Goal: Task Accomplishment & Management: Use online tool/utility

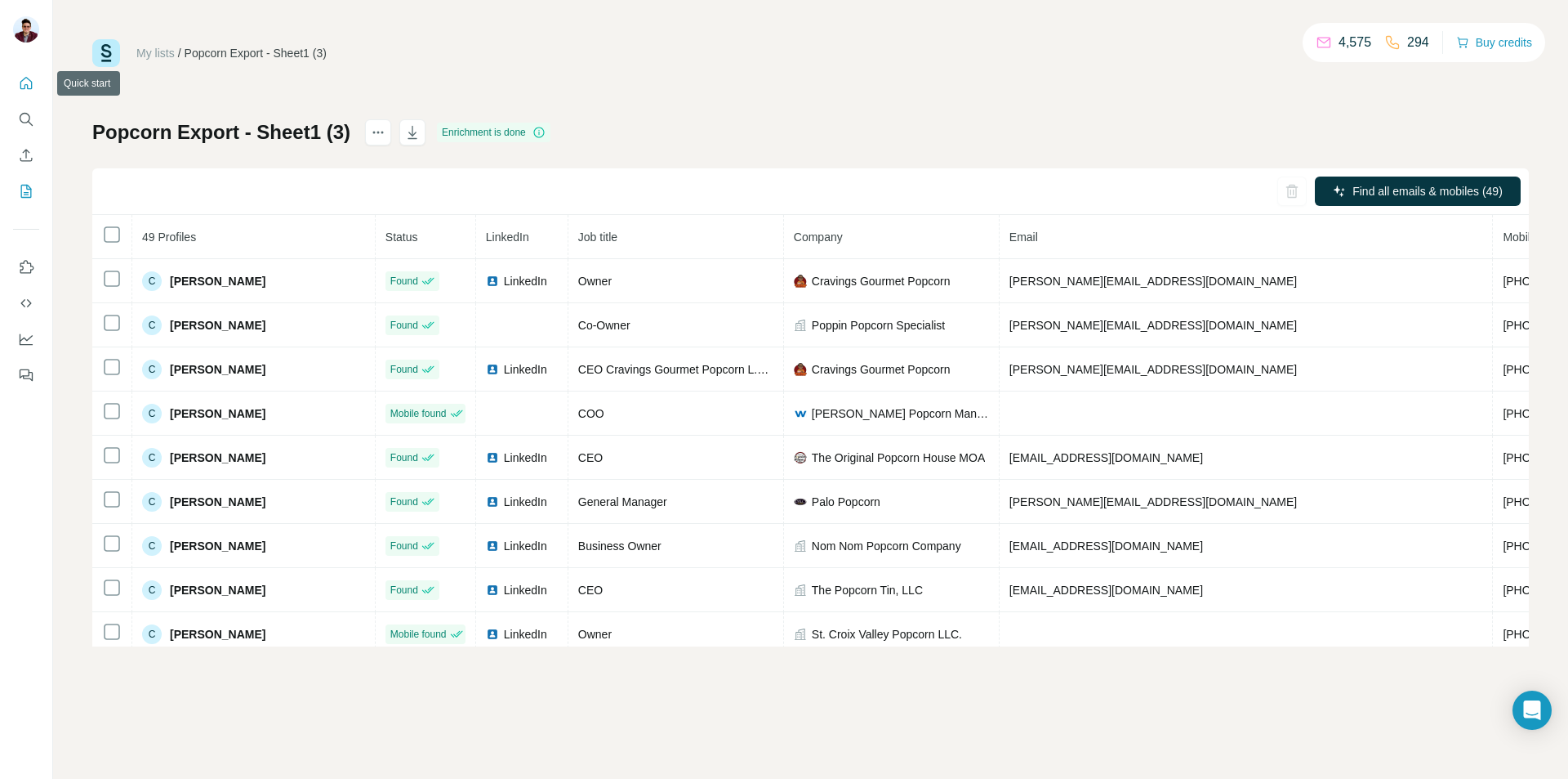
click at [27, 87] on icon "Quick start" at bounding box center [25, 82] width 12 height 12
click at [26, 127] on icon "Search" at bounding box center [26, 119] width 16 height 16
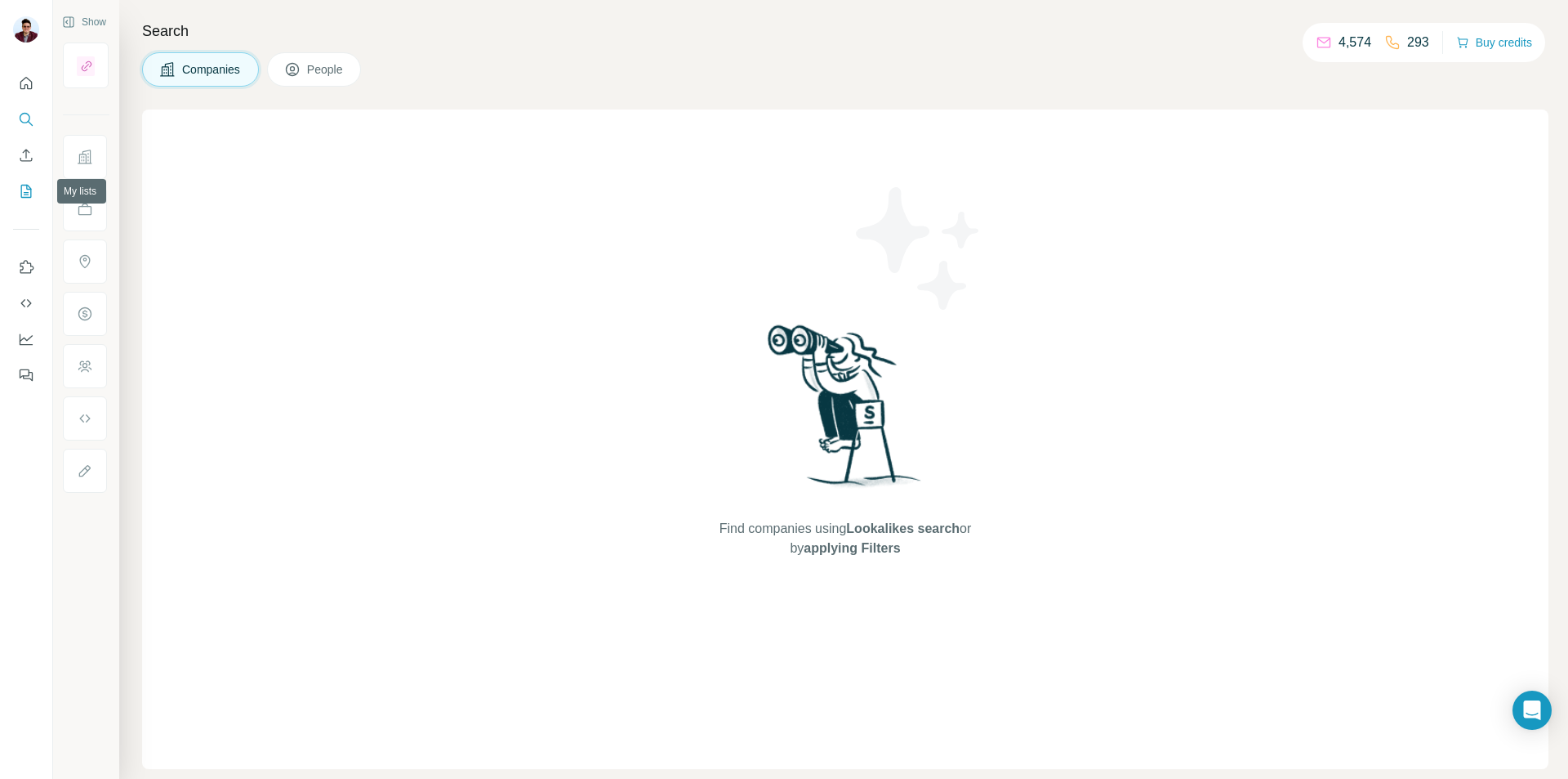
click at [27, 190] on icon "My lists" at bounding box center [27, 190] width 8 height 11
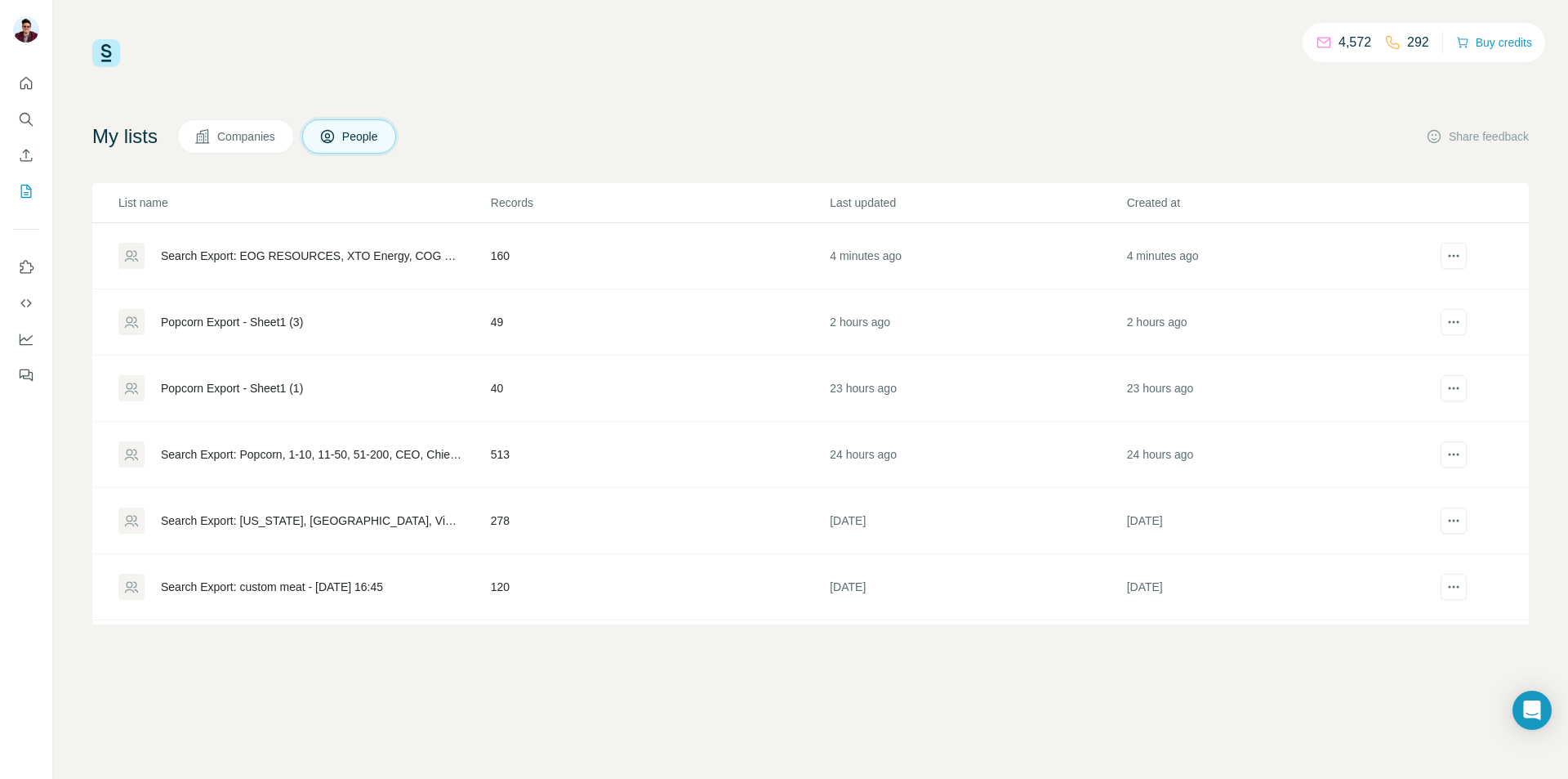
click at [297, 252] on div "Search Export: EOG RESOURCES, XTO Energy, COG Operating LLC, Endeavor Energy Re…" at bounding box center [312, 256] width 302 height 16
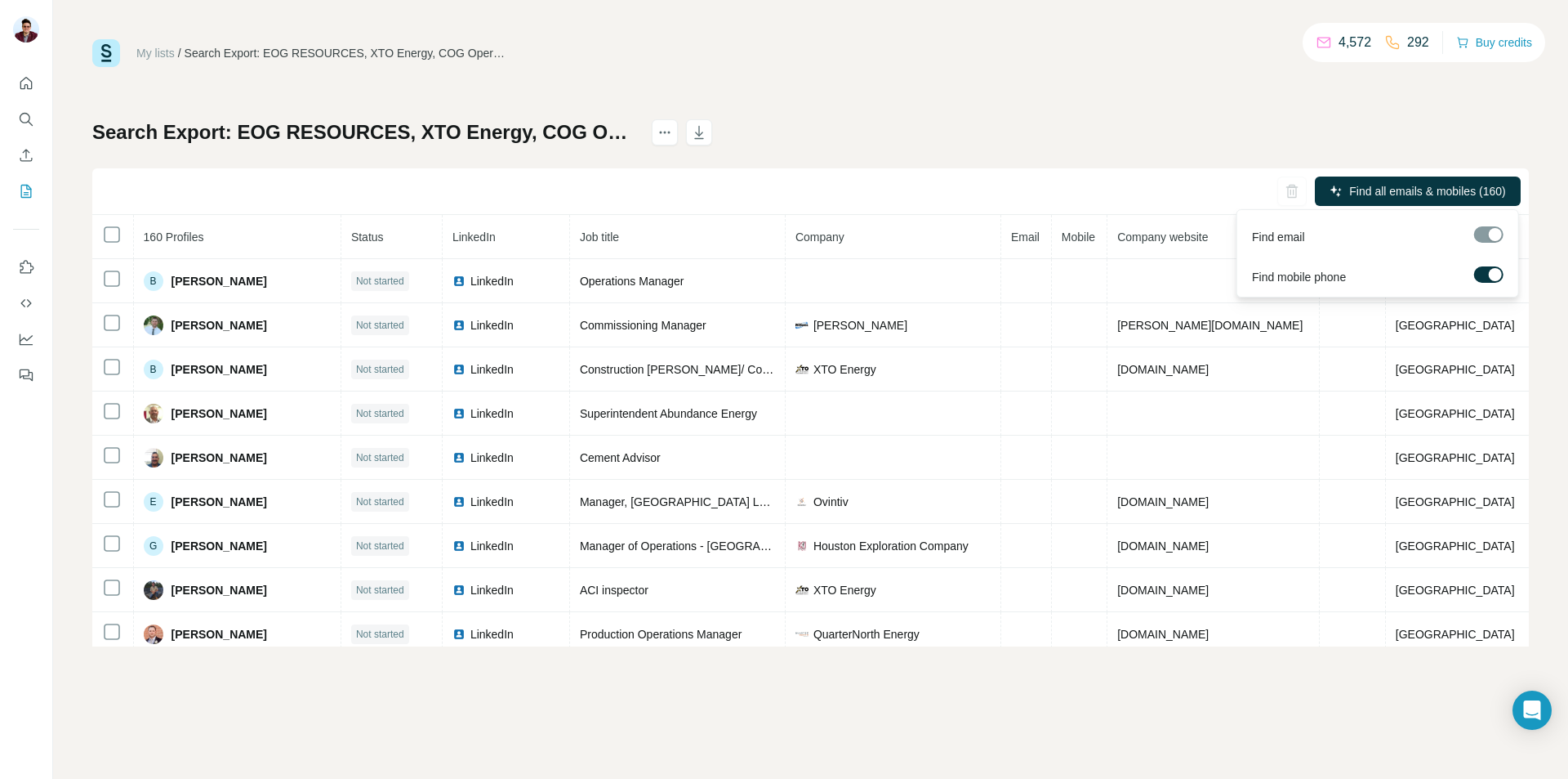
click at [1487, 282] on div at bounding box center [1489, 276] width 29 height 20
click at [1487, 274] on label at bounding box center [1489, 274] width 29 height 16
click at [1493, 197] on span "Find all emails (160)" at bounding box center [1455, 191] width 103 height 16
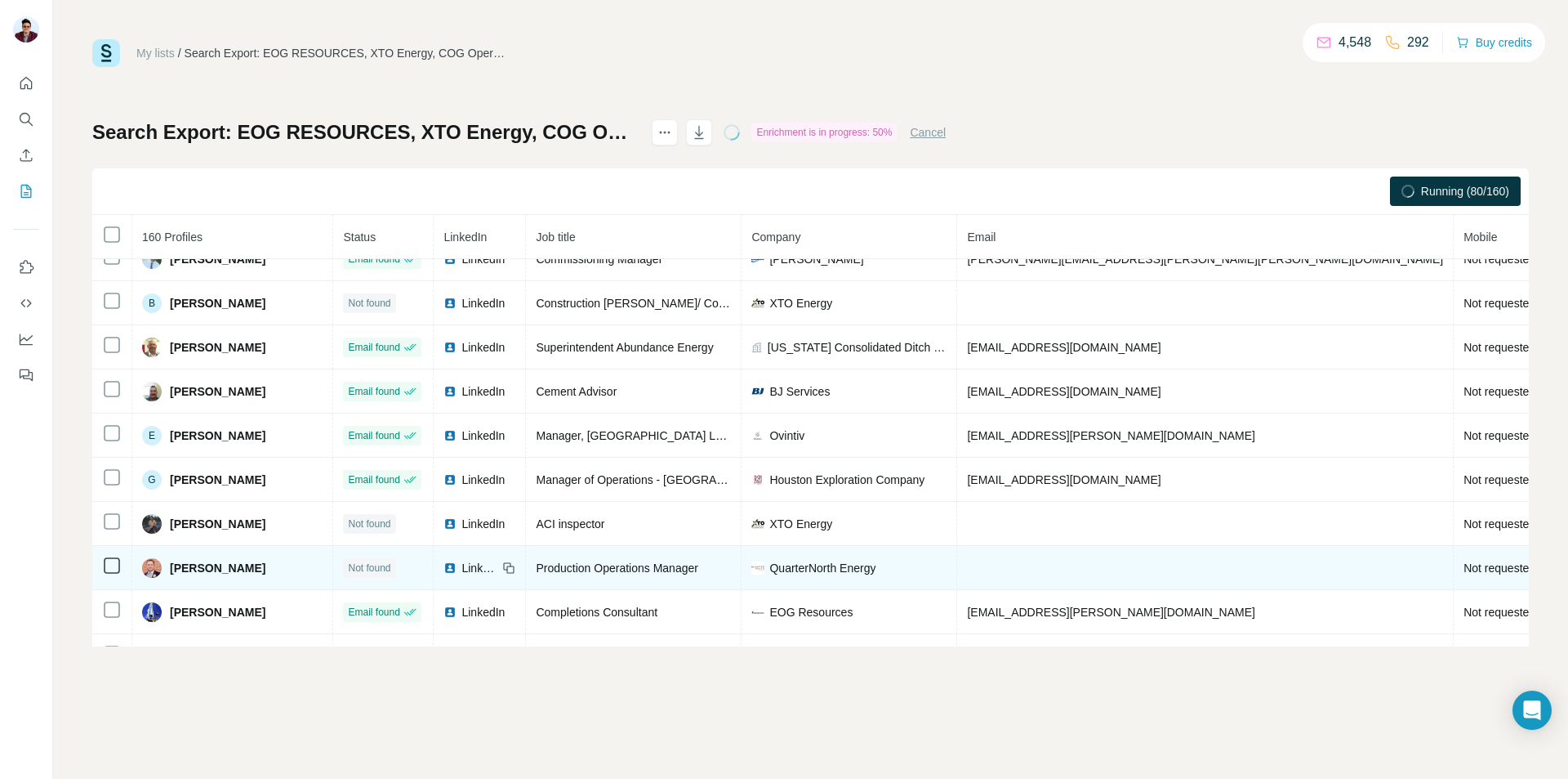
scroll to position [82, 0]
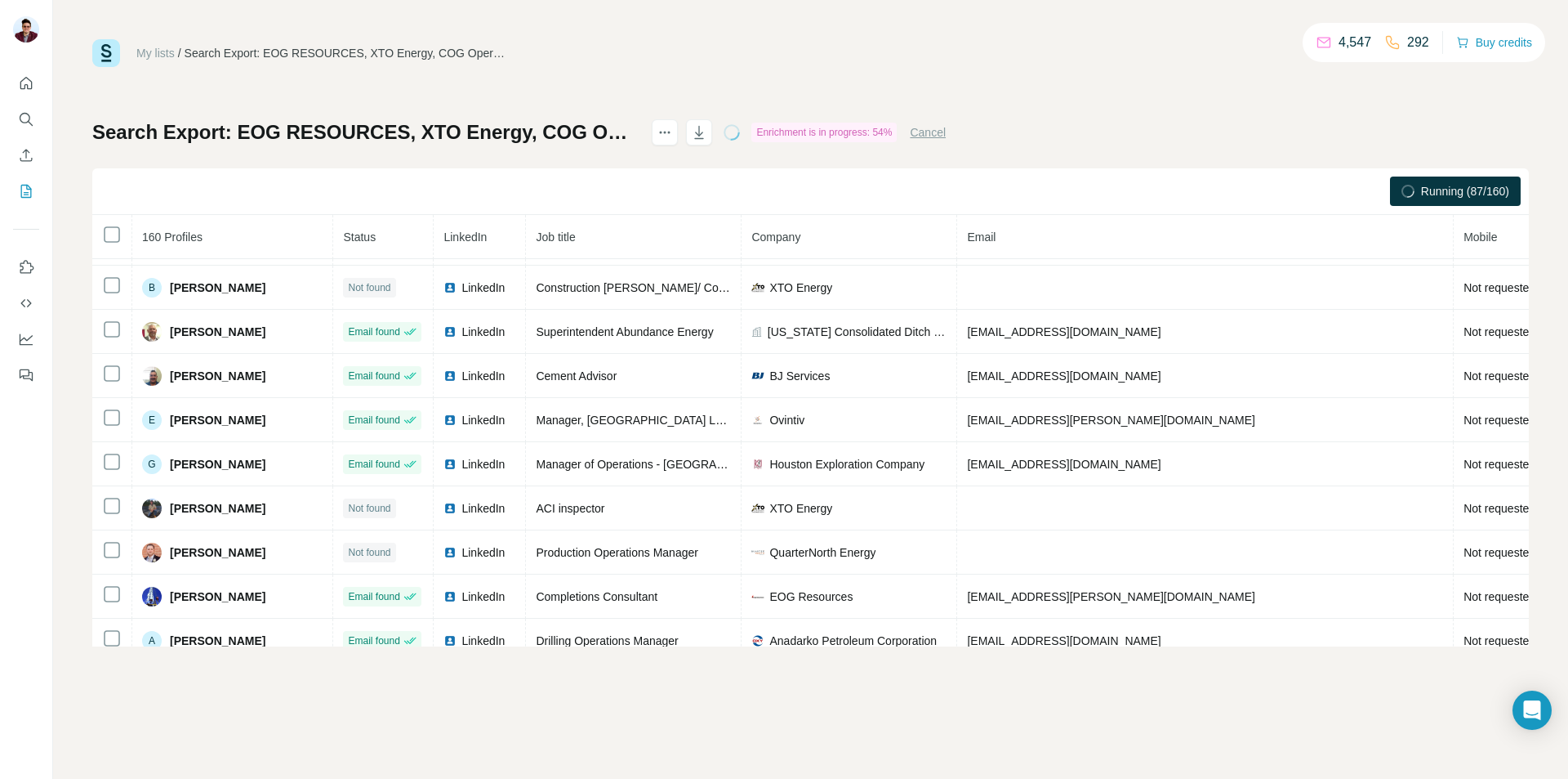
click at [492, 703] on div "My lists / Search Export: EOG RESOURCES, XTO Energy, COG Operating LLC, Endeavo…" at bounding box center [810, 389] width 1515 height 779
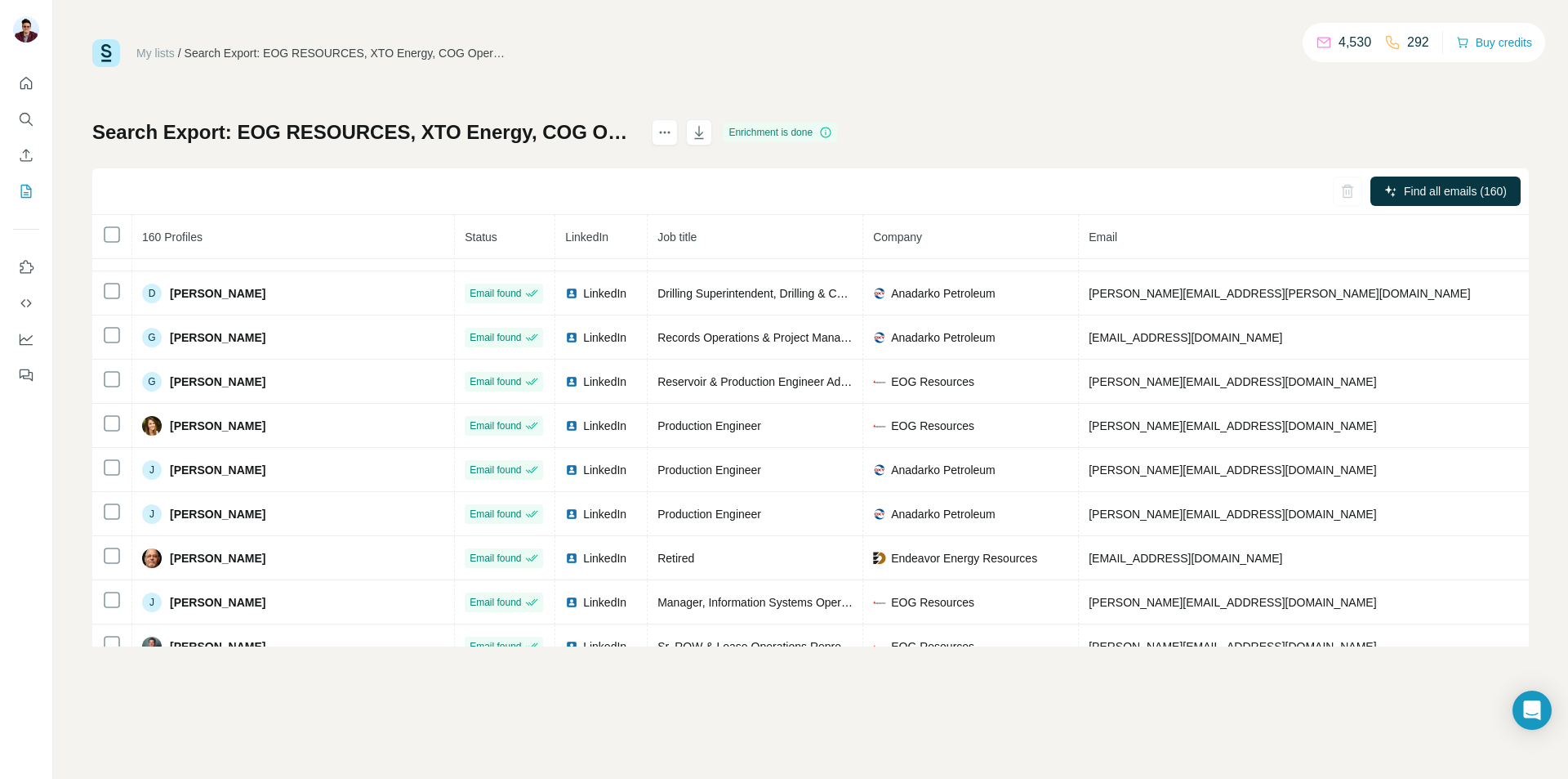
scroll to position [733, 0]
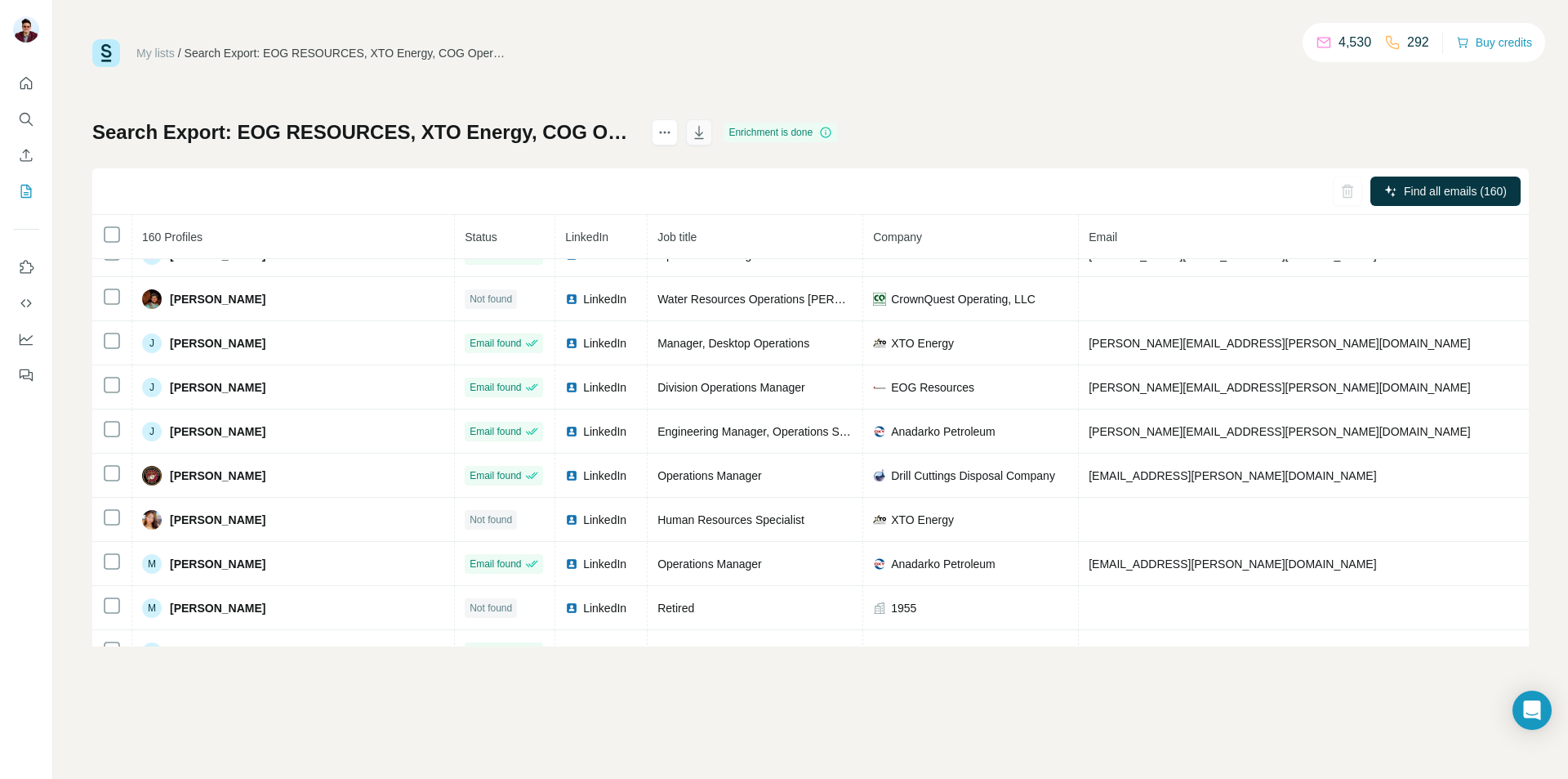
click at [704, 128] on icon "button" at bounding box center [699, 132] width 9 height 13
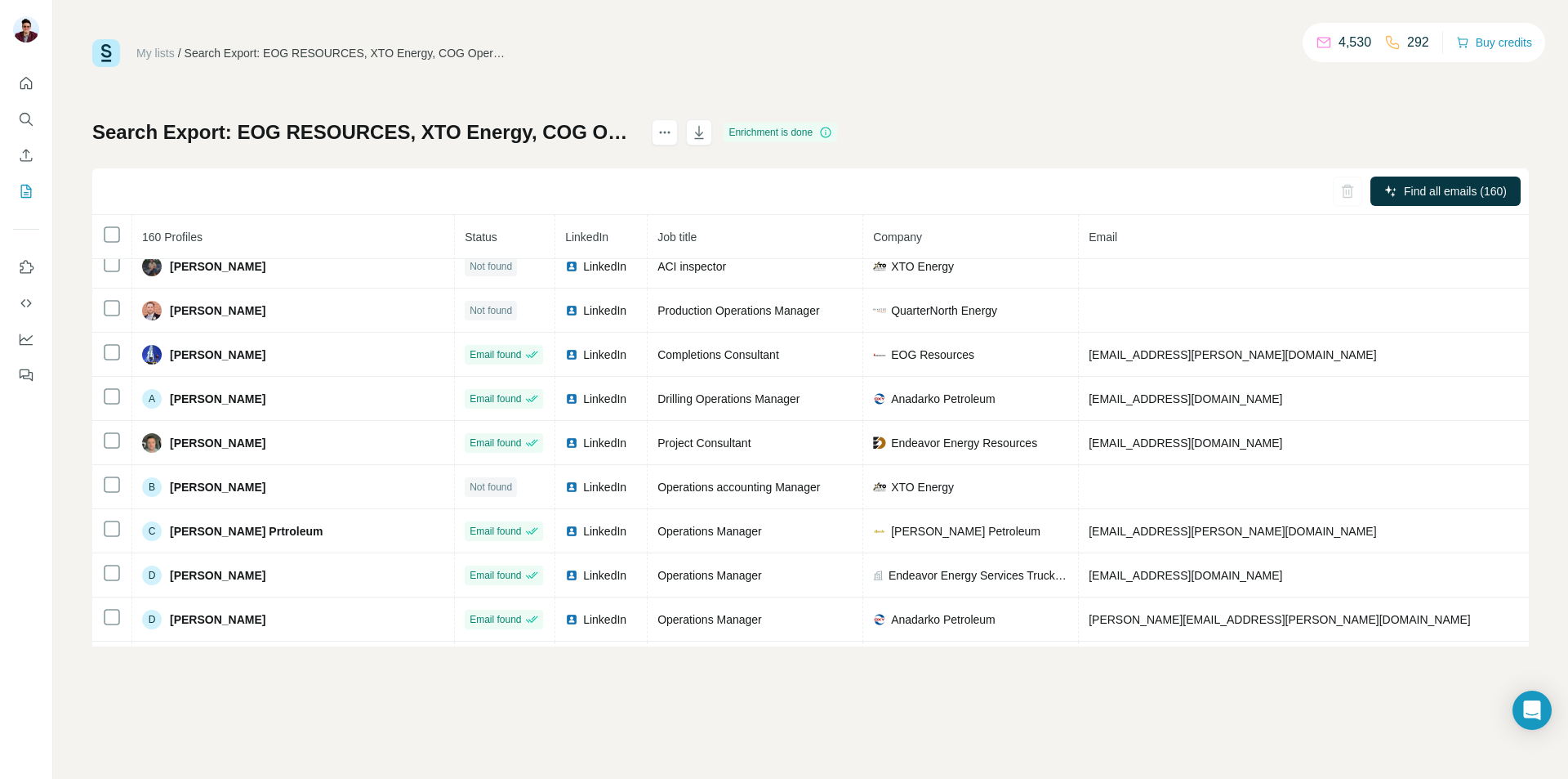
scroll to position [0, 0]
